Goal: Transaction & Acquisition: Download file/media

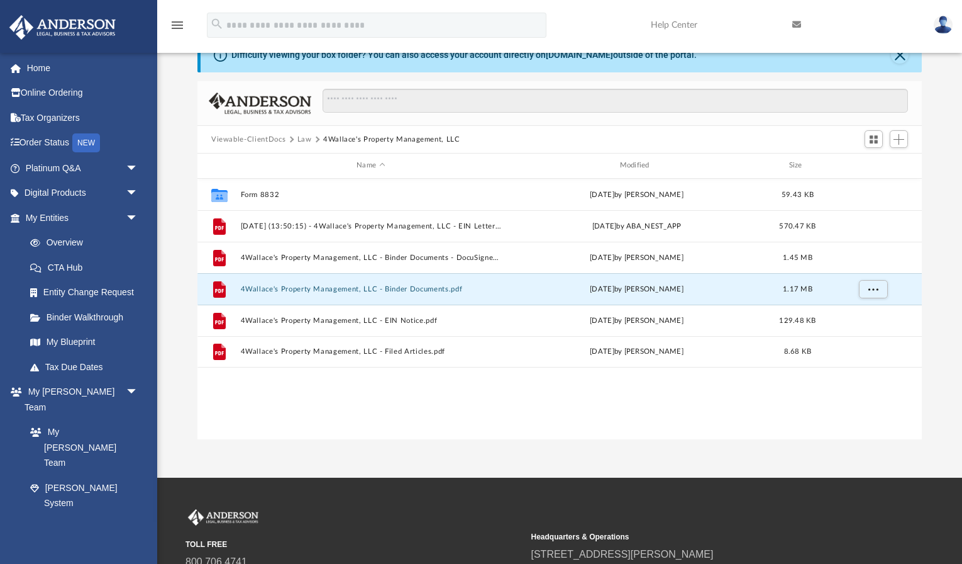
scroll to position [286, 725]
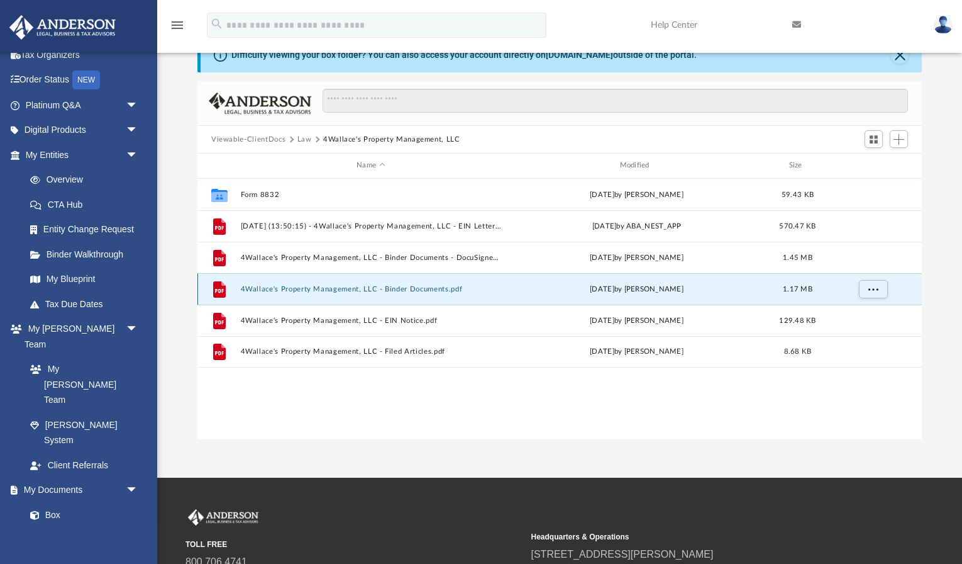
click at [420, 292] on button "4Wallace's Property Management, LLC - Binder Documents.pdf" at bounding box center [371, 289] width 260 height 8
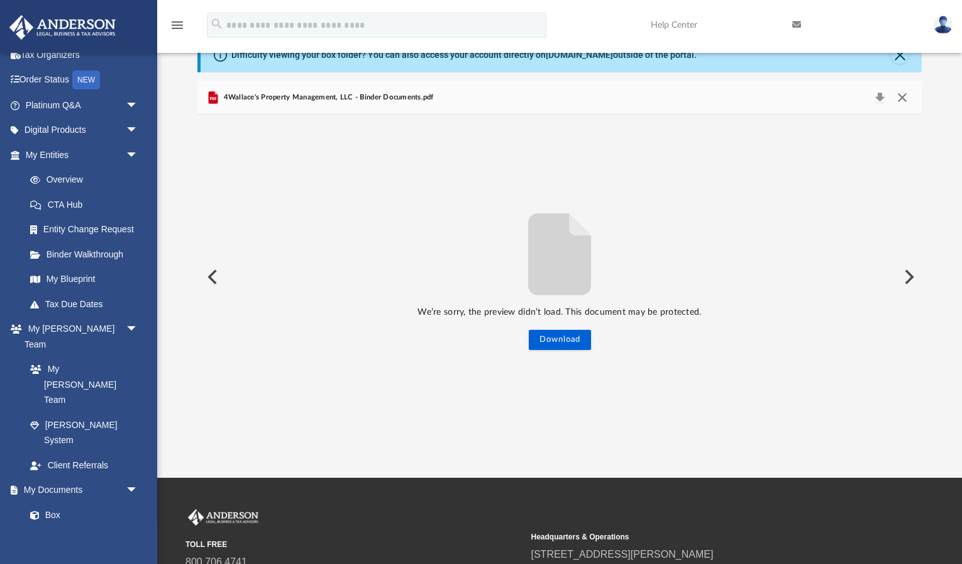
click at [905, 95] on button "Close" at bounding box center [902, 98] width 23 height 18
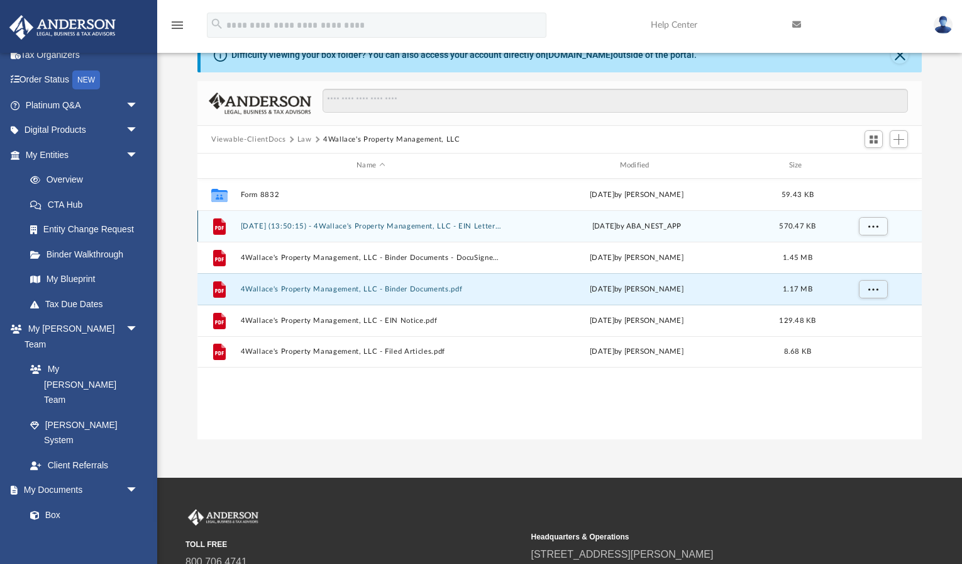
click at [421, 231] on div "File [DATE] (13:50:15) - 4Wallace's Property Management, LLC - EIN Letter from …" at bounding box center [560, 225] width 725 height 31
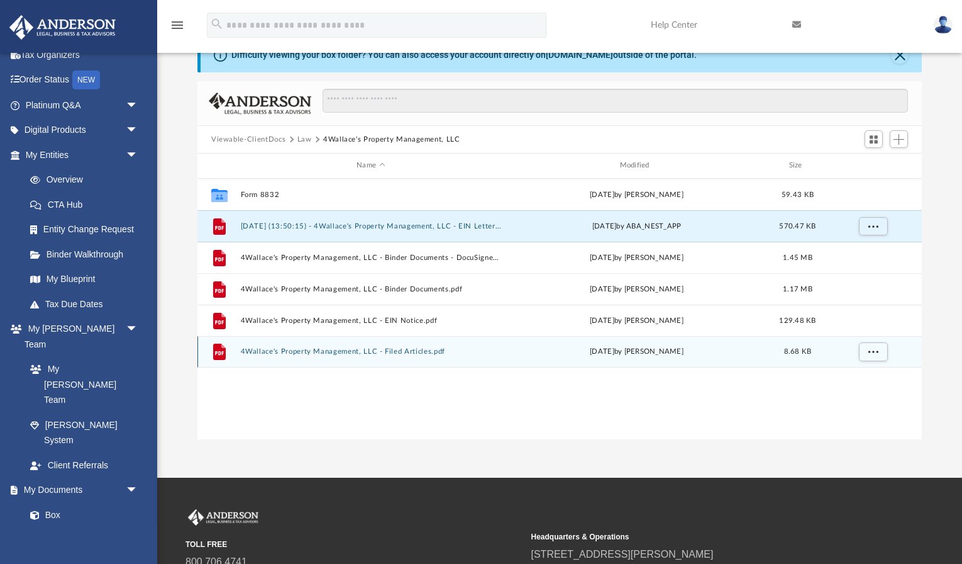
click at [410, 350] on button "4Wallace's Property Management, LLC - Filed Articles.pdf" at bounding box center [371, 351] width 260 height 8
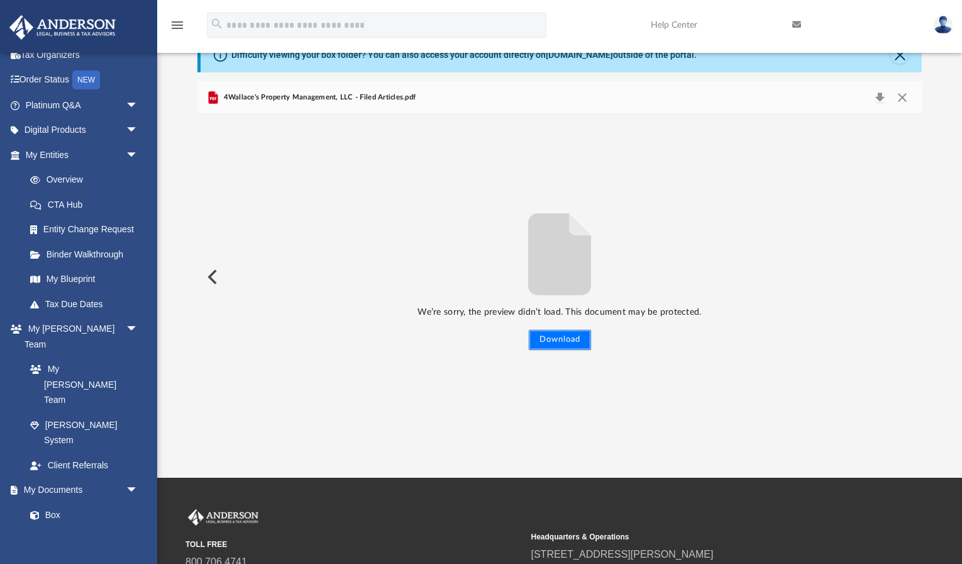
click at [550, 340] on button "Download" at bounding box center [560, 340] width 62 height 20
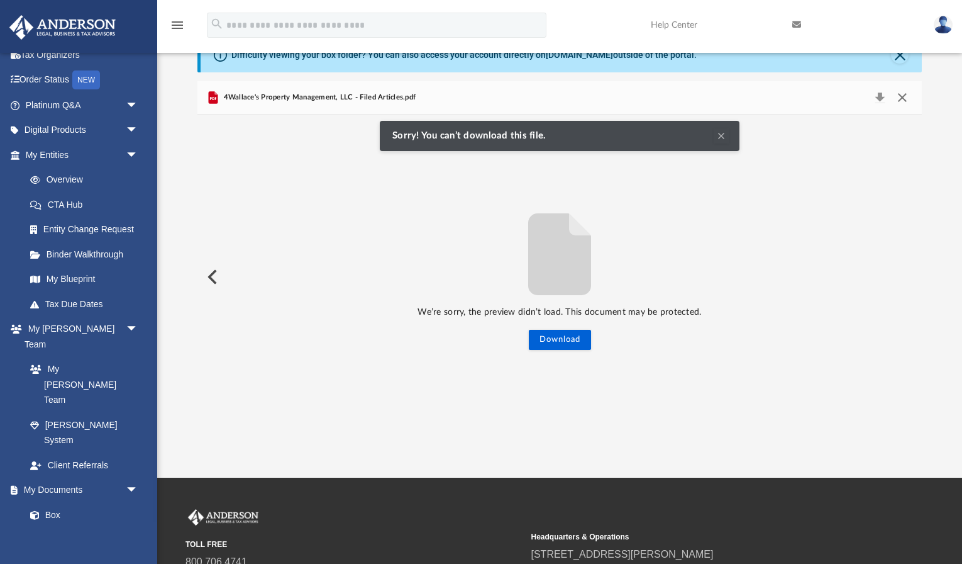
click at [906, 100] on button "Close" at bounding box center [902, 98] width 23 height 18
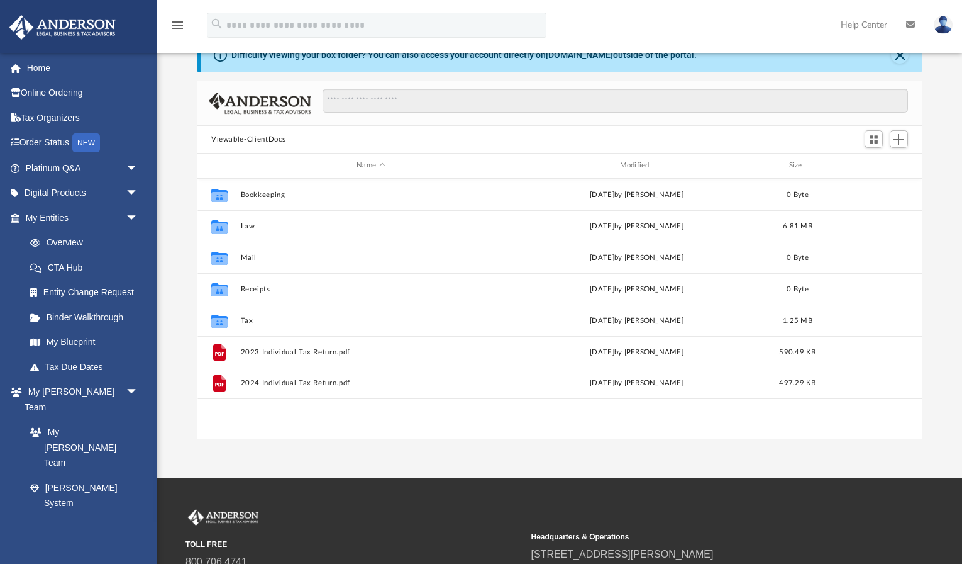
scroll to position [286, 725]
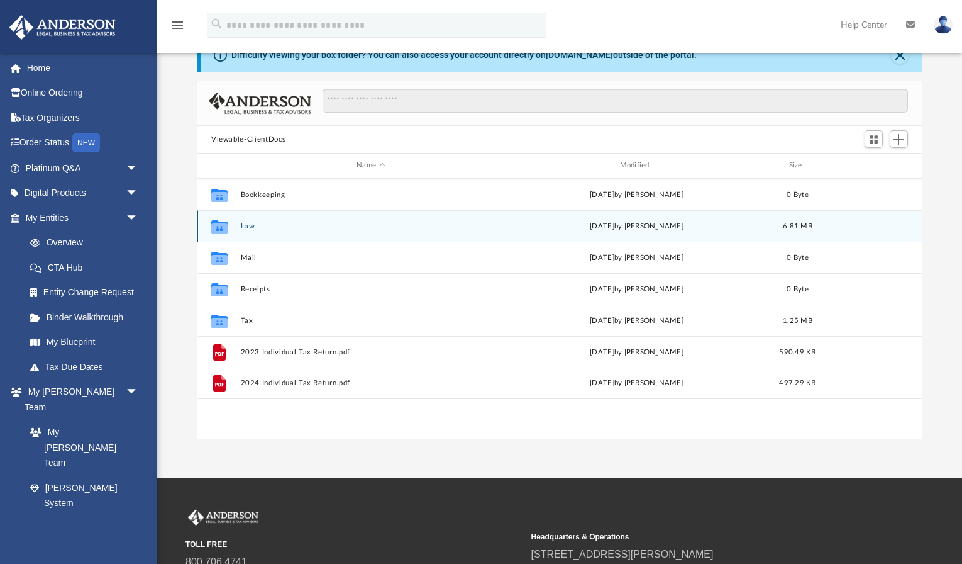
click at [353, 228] on button "Law" at bounding box center [371, 226] width 260 height 8
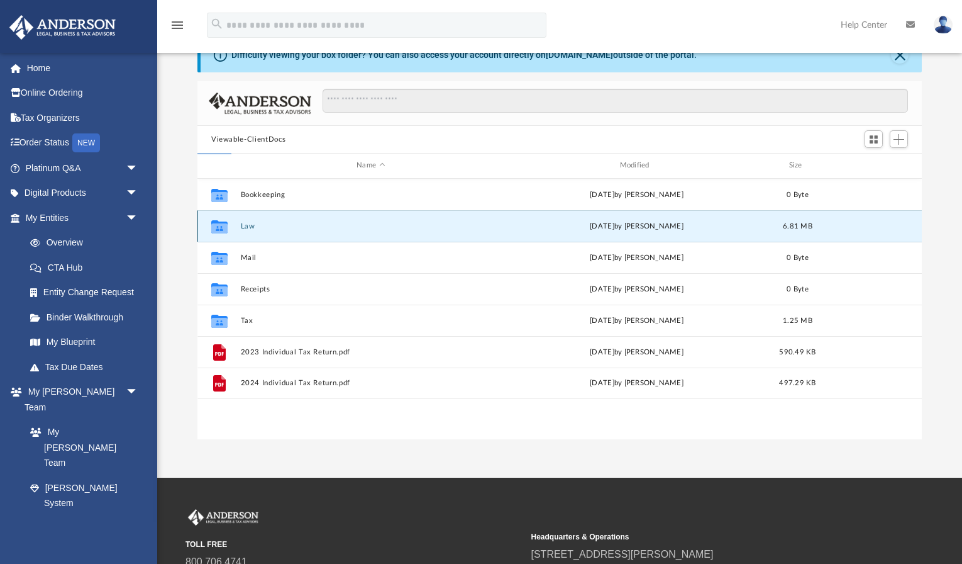
click at [353, 228] on button "Law" at bounding box center [371, 226] width 260 height 8
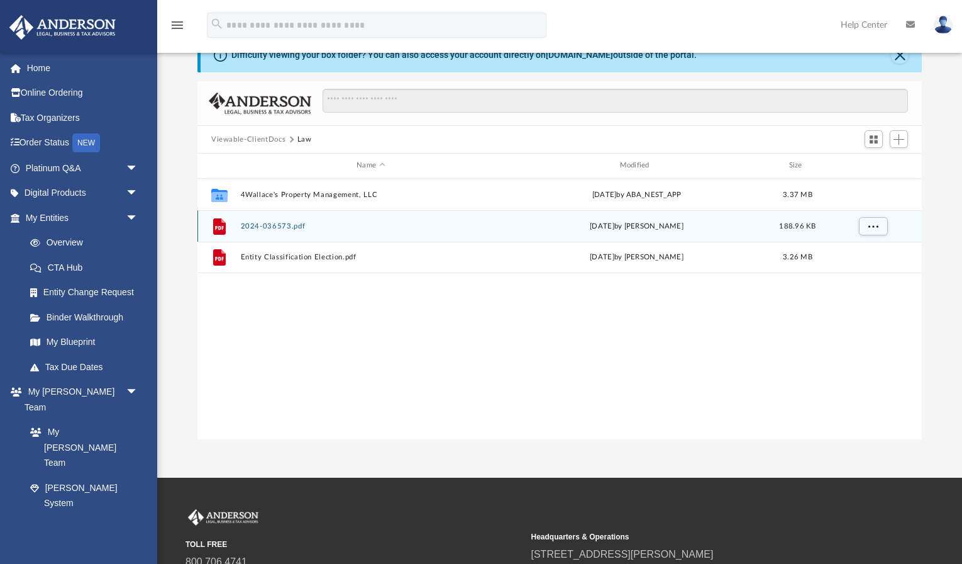
click at [386, 226] on button "2024-036573.pdf" at bounding box center [371, 226] width 260 height 8
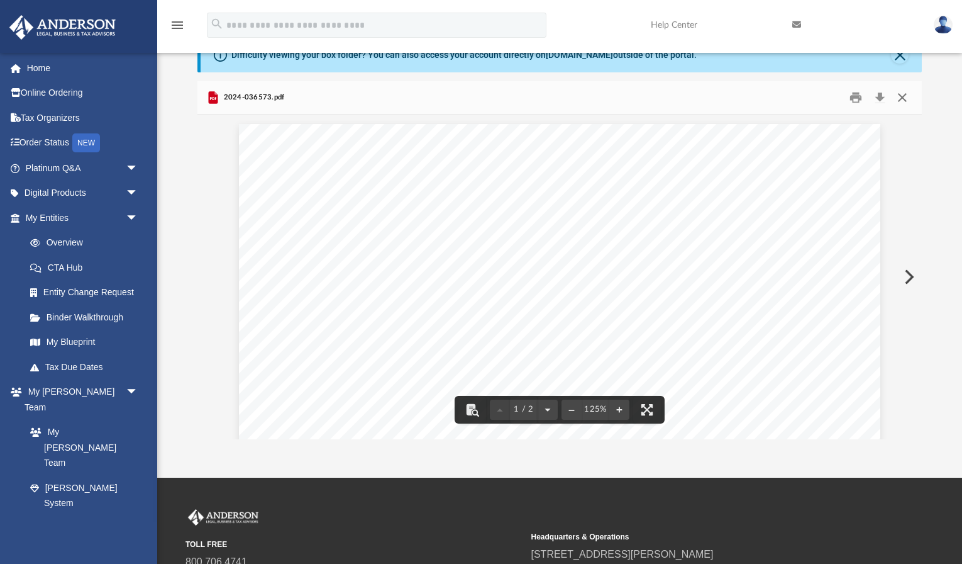
click at [901, 95] on button "Close" at bounding box center [902, 98] width 23 height 20
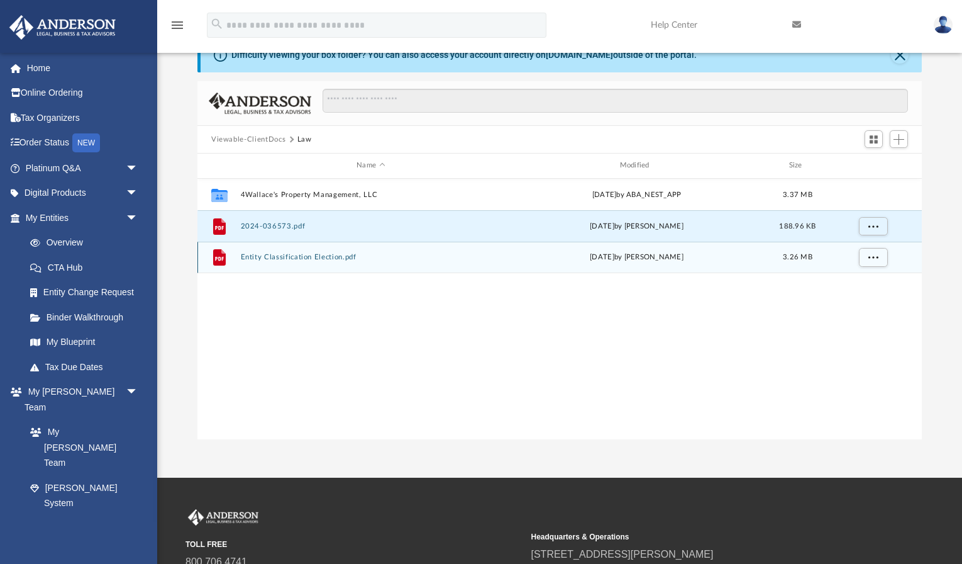
click at [470, 250] on div "File Entity Classification Election.pdf yesterday by Christopher Wallace 3.26 MB" at bounding box center [560, 257] width 725 height 31
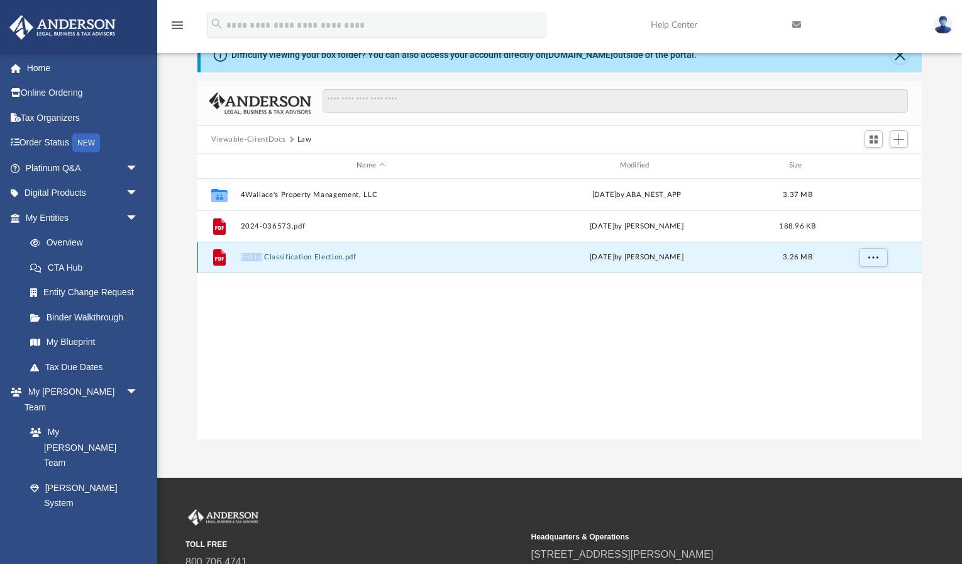
click at [470, 250] on div "File Entity Classification Election.pdf yesterday by Christopher Wallace 3.26 MB" at bounding box center [560, 257] width 725 height 31
click at [464, 261] on div "File Entity Classification Election.pdf yesterday by Christopher Wallace 3.26 MB" at bounding box center [560, 257] width 725 height 31
click at [317, 259] on button "Entity Classification Election.pdf" at bounding box center [371, 257] width 260 height 8
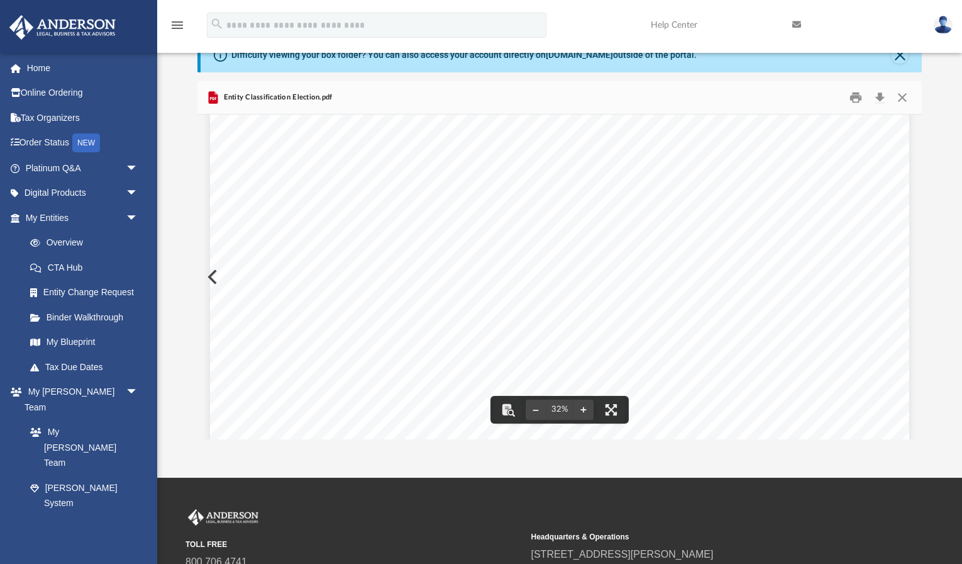
scroll to position [65, 0]
